Goal: Book appointment/travel/reservation

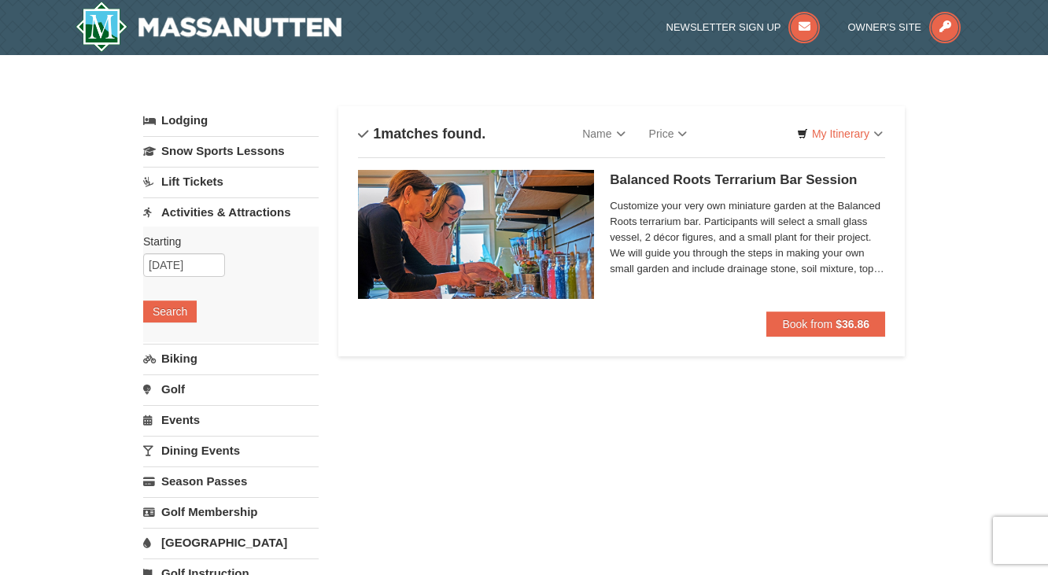
scroll to position [9, 0]
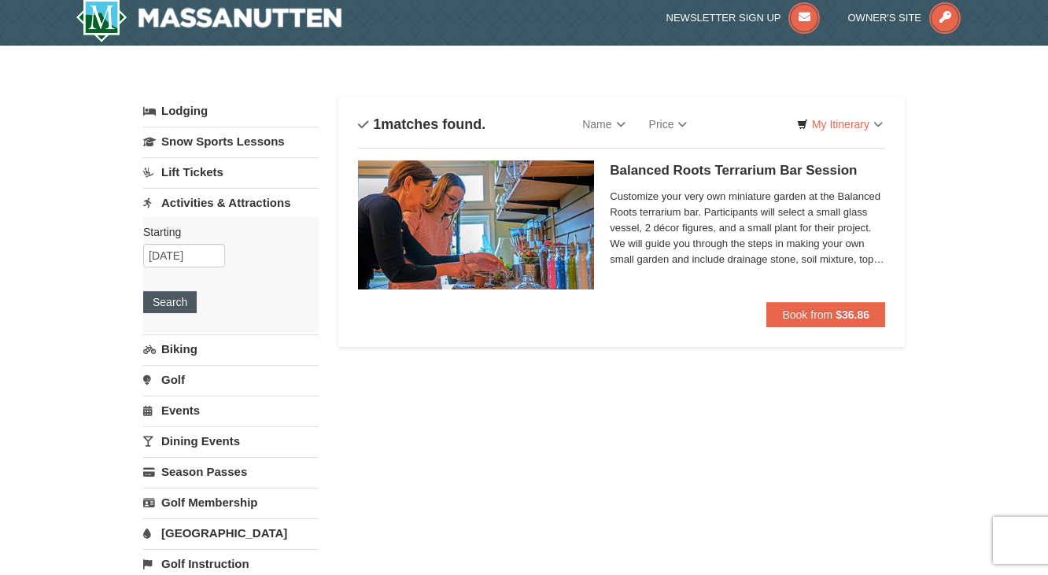
click at [162, 303] on button "Search" at bounding box center [170, 302] width 54 height 22
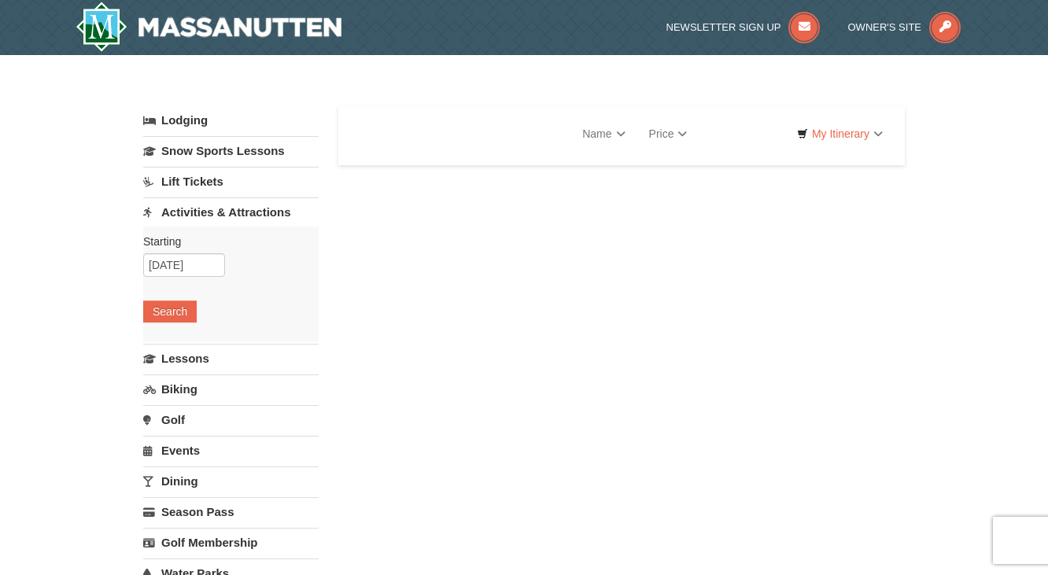
select select "9"
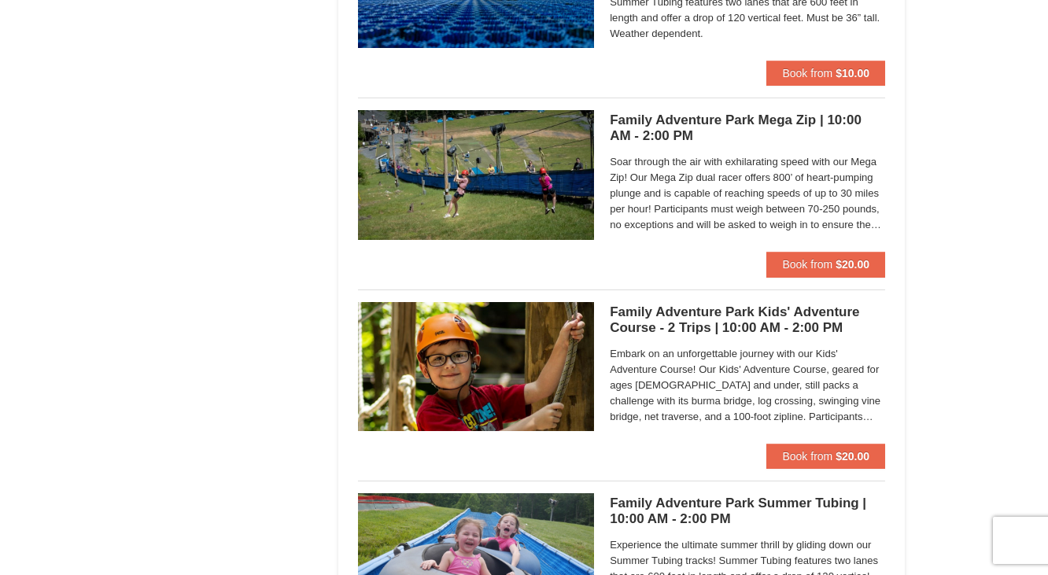
scroll to position [3508, 0]
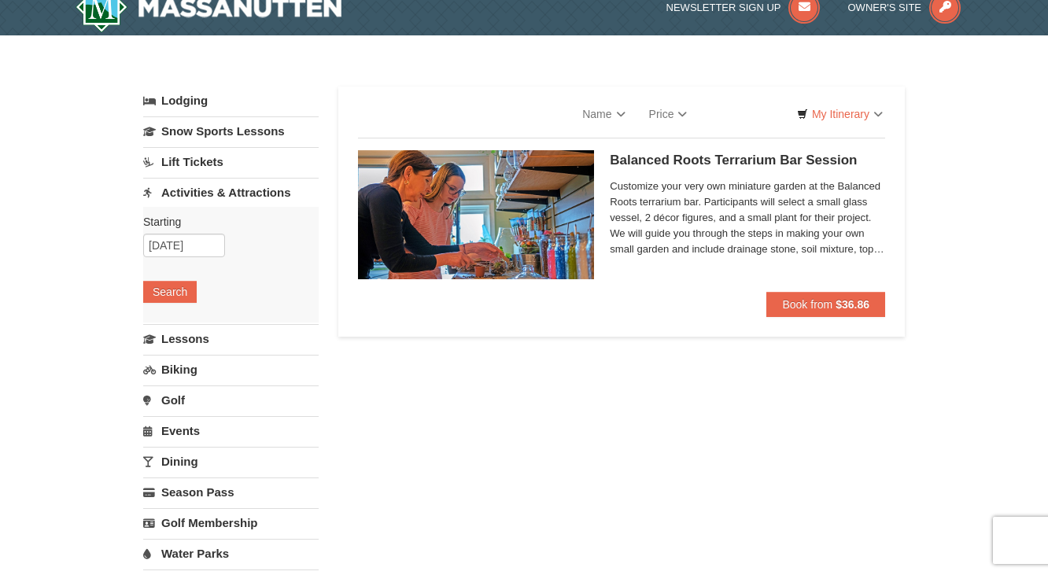
select select "9"
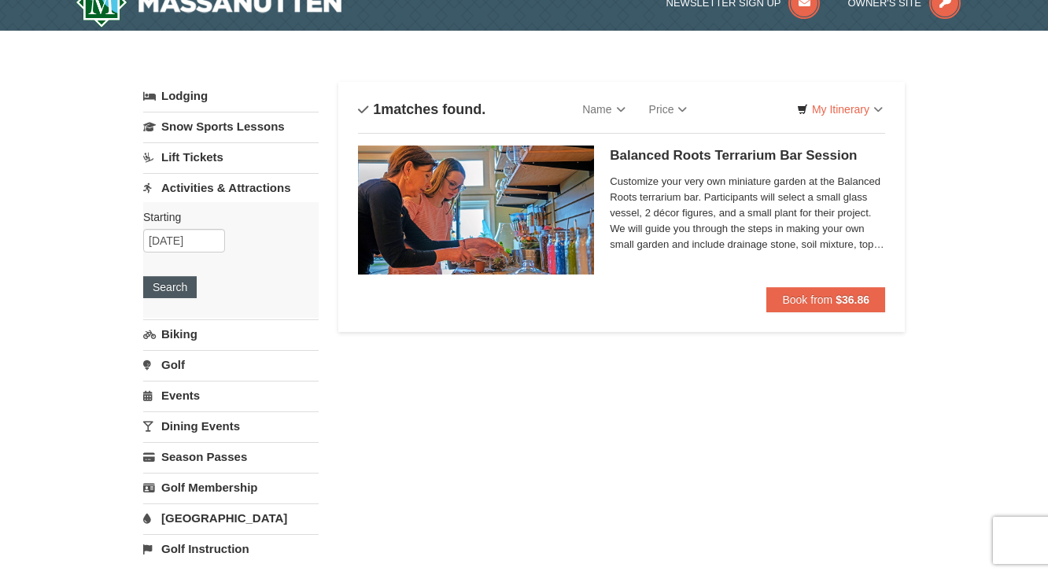
click at [171, 286] on button "Search" at bounding box center [170, 287] width 54 height 22
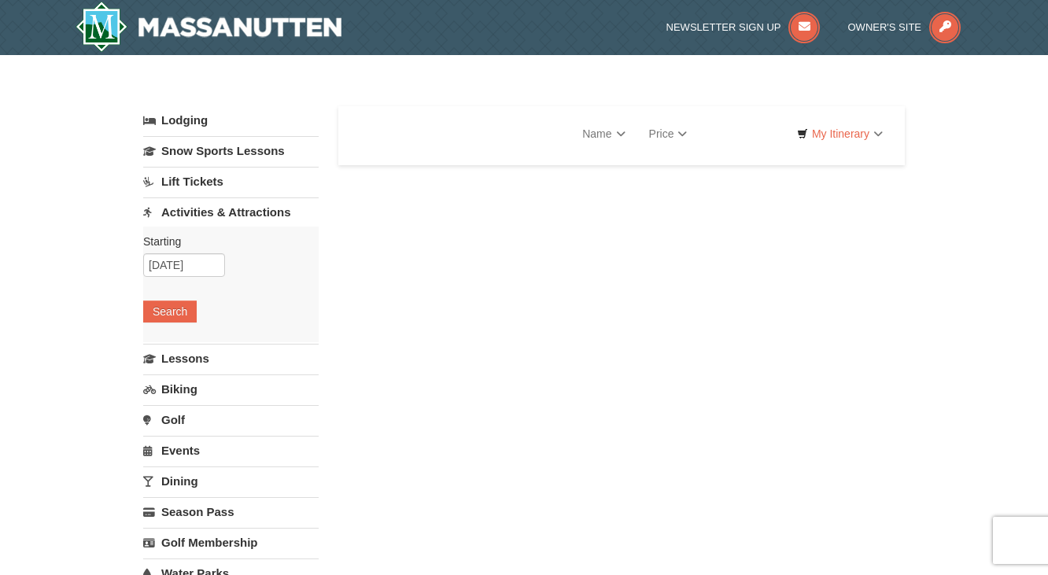
select select "9"
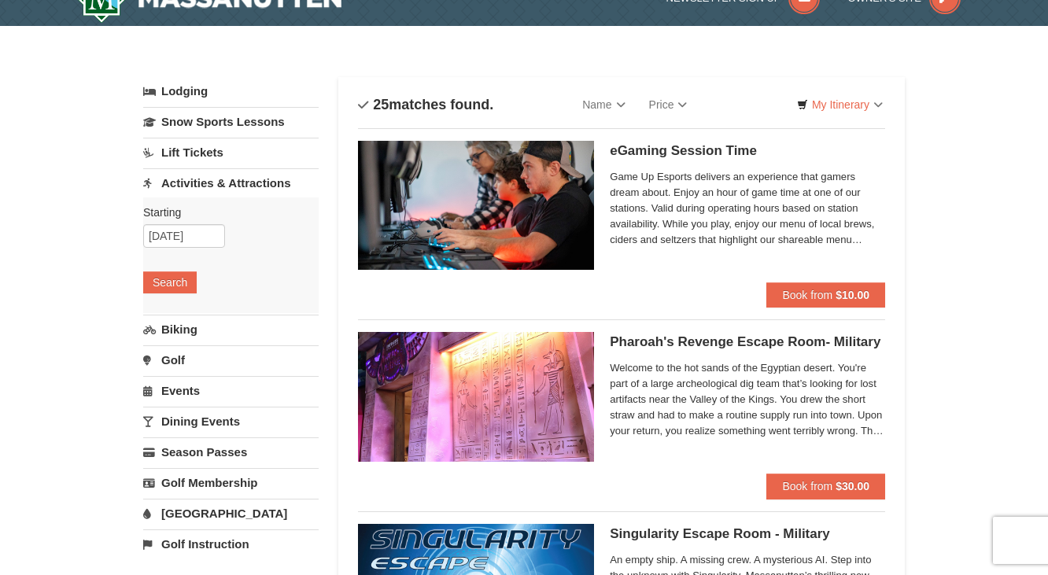
scroll to position [31, 0]
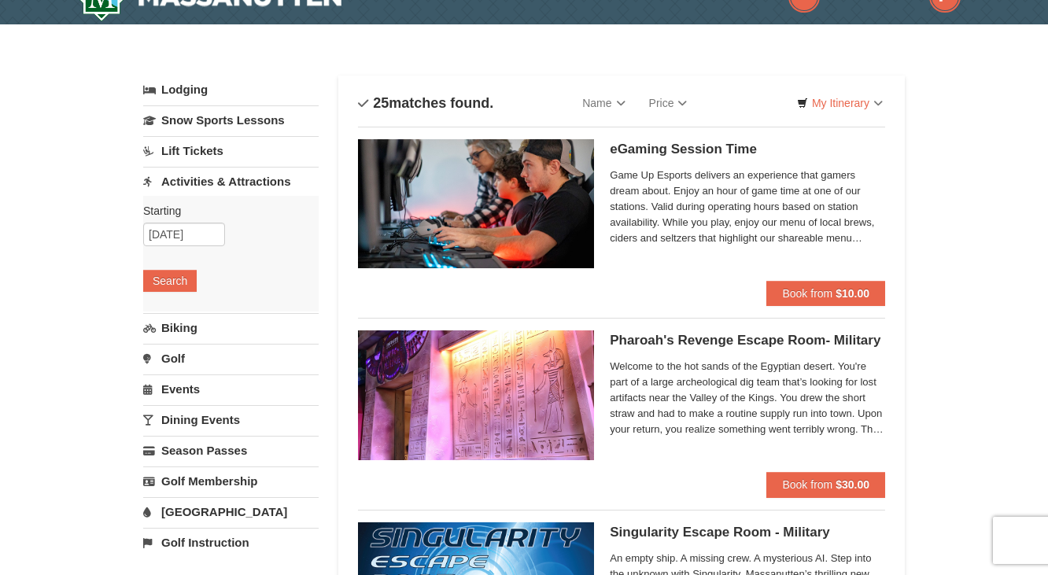
click at [809, 409] on span "Welcome to the hot sands of the Egyptian desert. You're part of a large archeol…" at bounding box center [747, 398] width 275 height 79
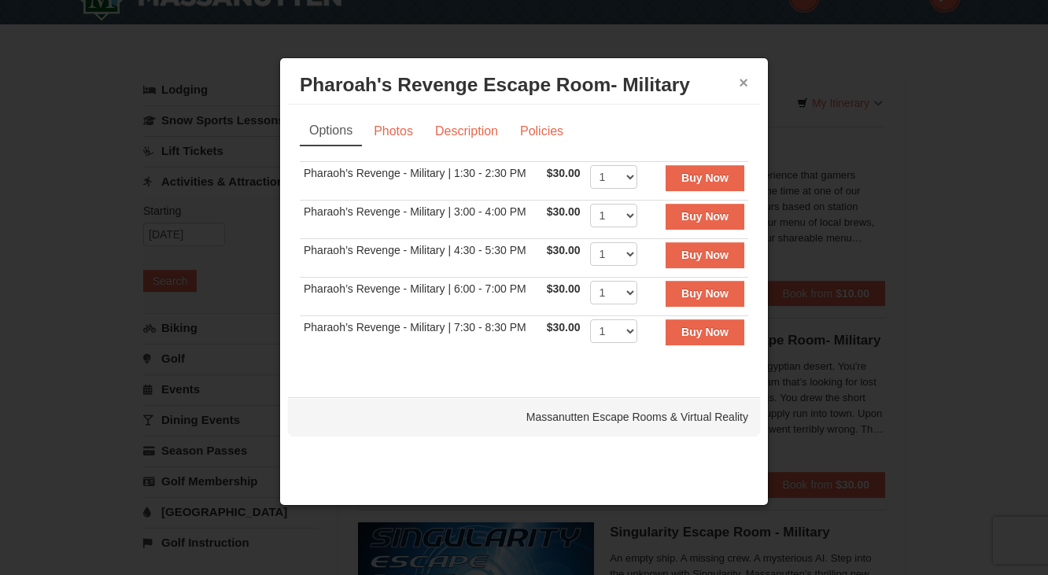
click at [743, 81] on button "×" at bounding box center [743, 83] width 9 height 16
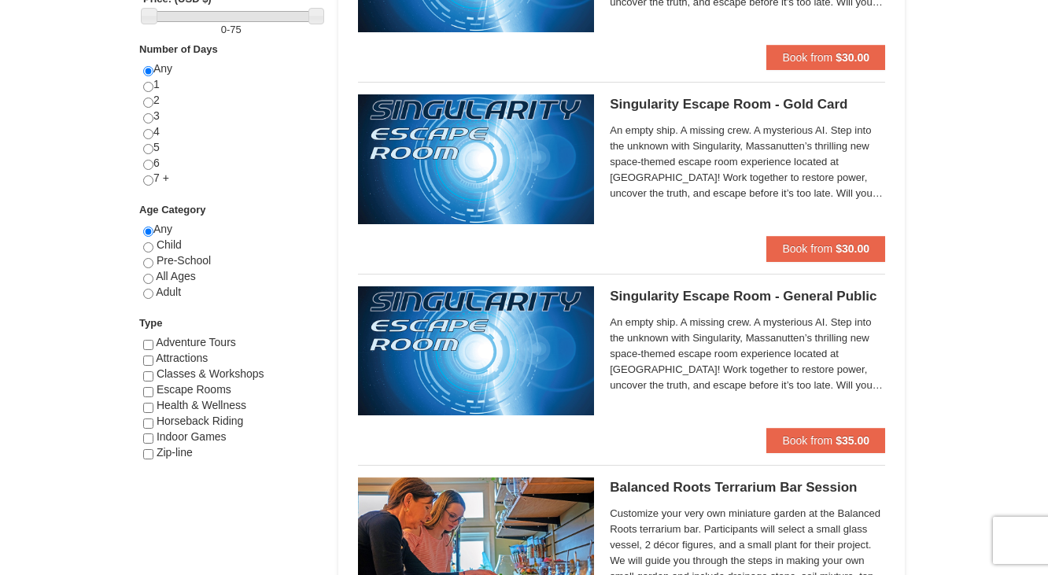
scroll to position [651, 0]
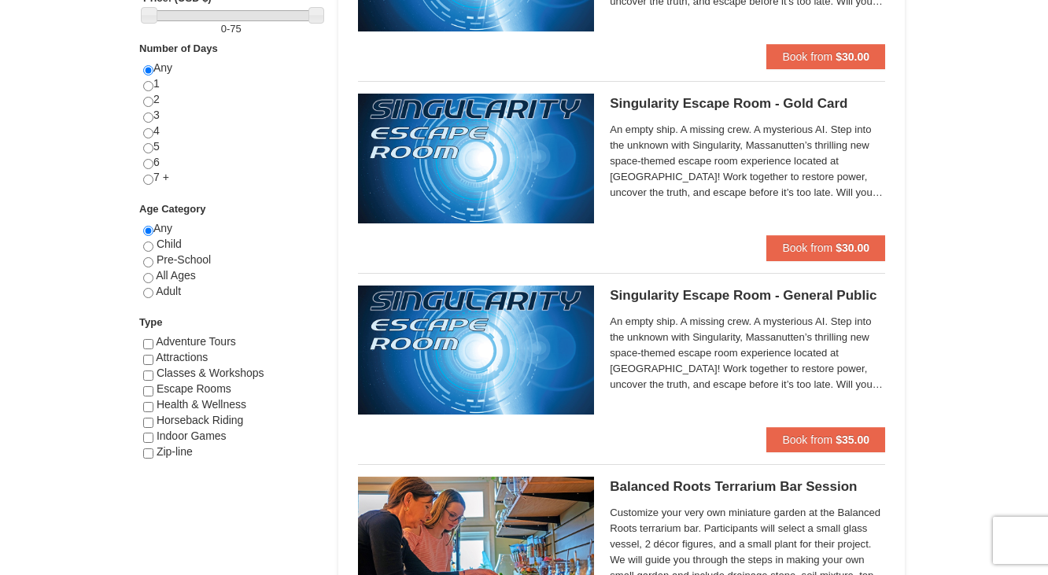
click at [779, 290] on h5 "Singularity Escape Room - General Public Massanutten Escape Rooms & Virtual Rea…" at bounding box center [747, 296] width 275 height 16
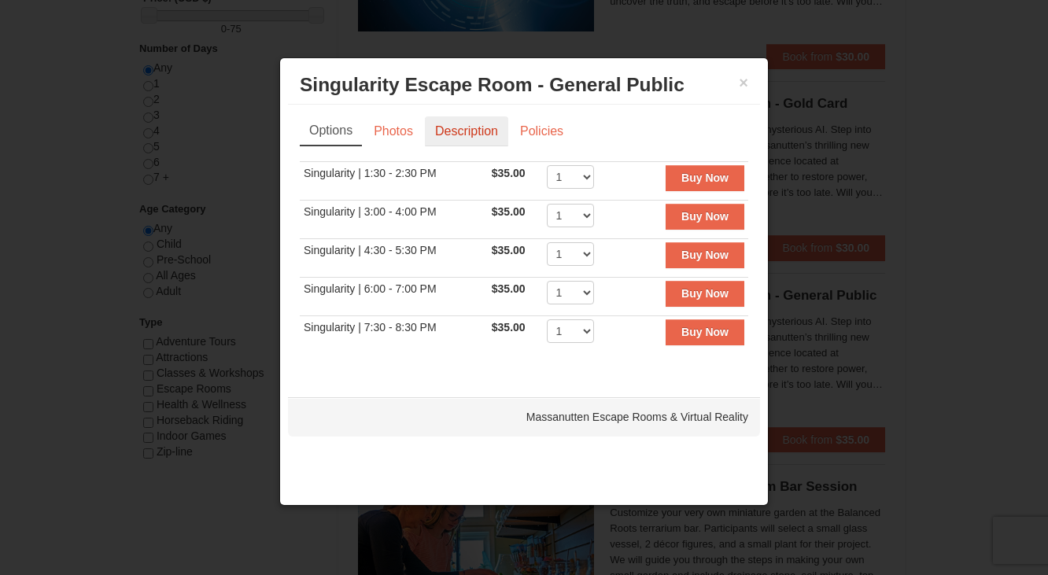
click at [470, 135] on link "Description" at bounding box center [466, 131] width 83 height 30
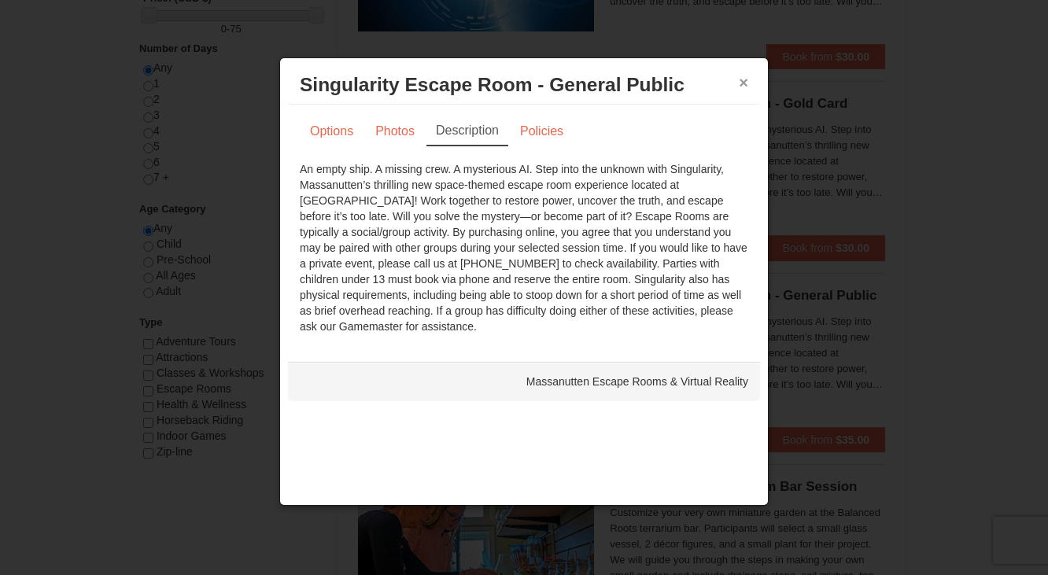
click at [747, 79] on button "×" at bounding box center [743, 83] width 9 height 16
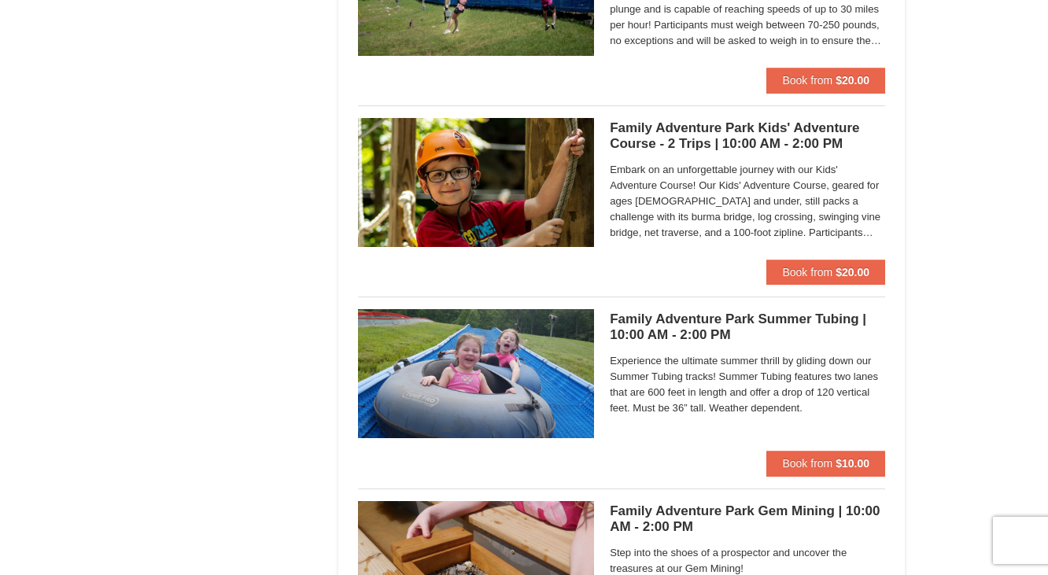
scroll to position [3693, 0]
